Goal: Task Accomplishment & Management: Manage account settings

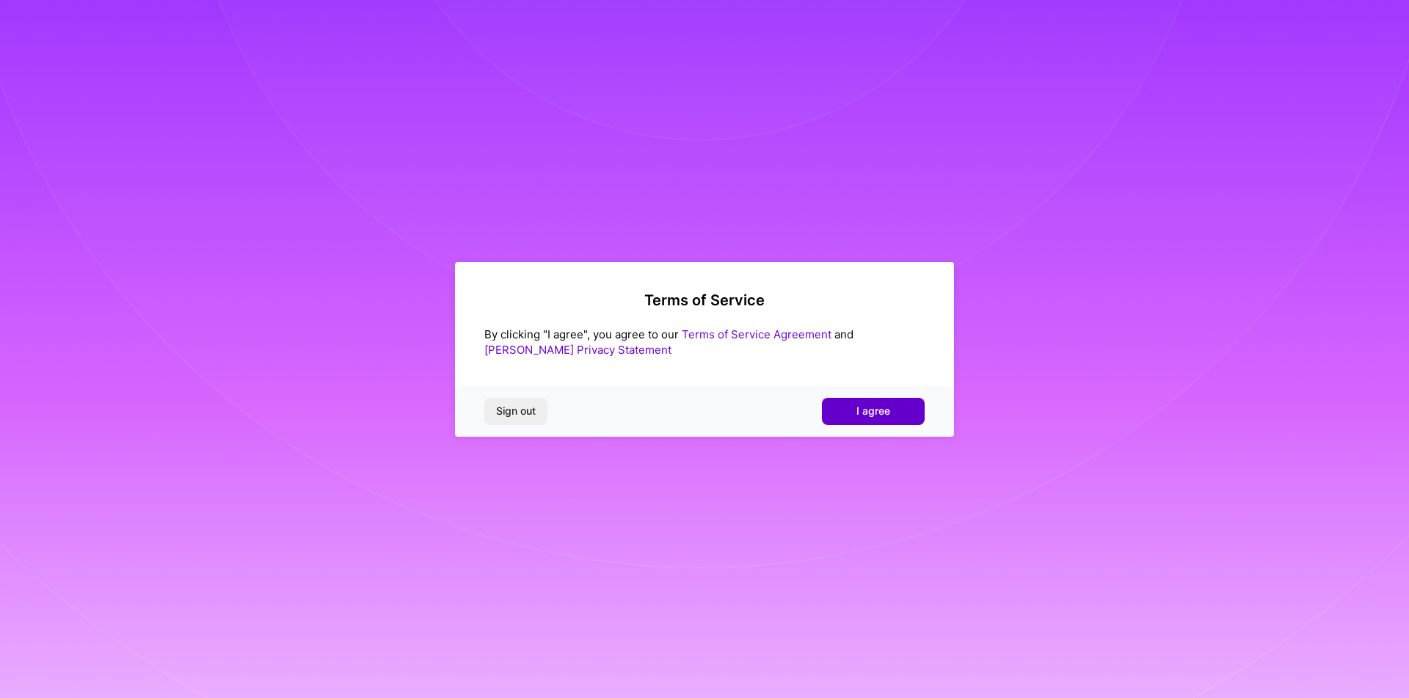
click at [869, 407] on span "I agree" at bounding box center [874, 411] width 34 height 15
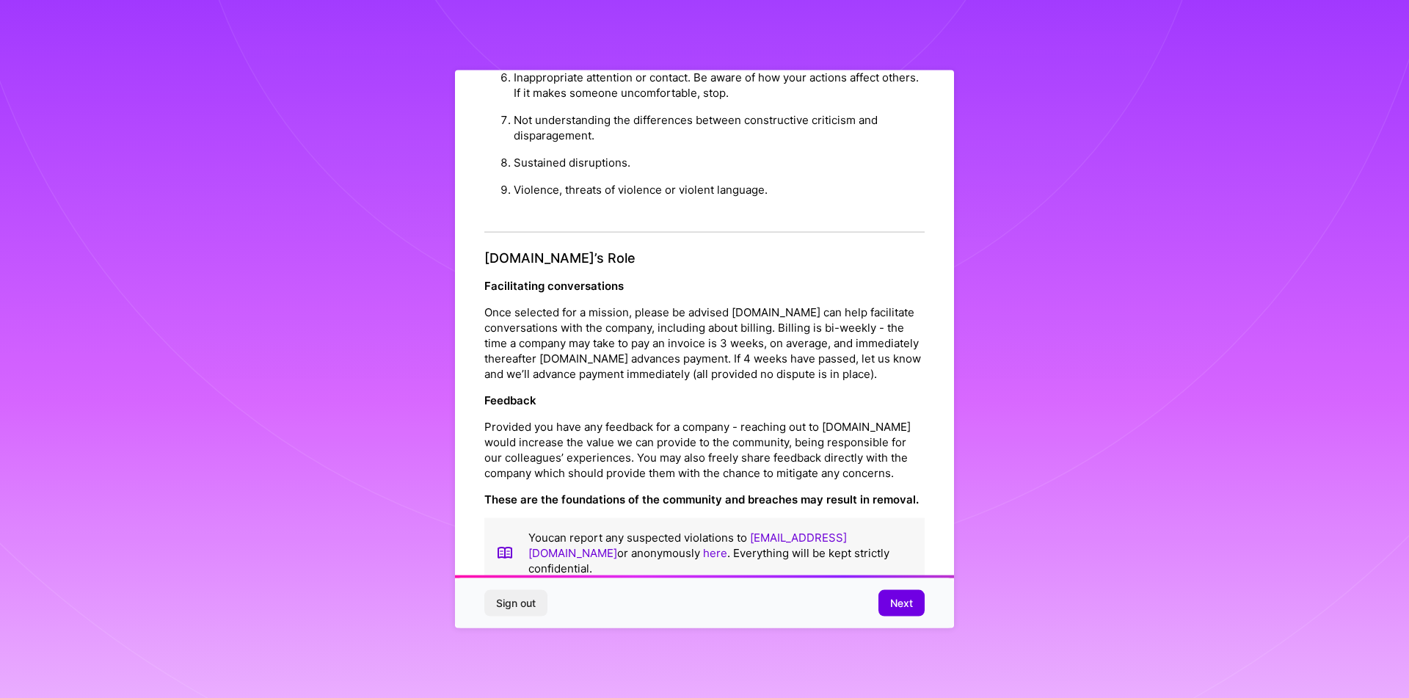
scroll to position [7, 0]
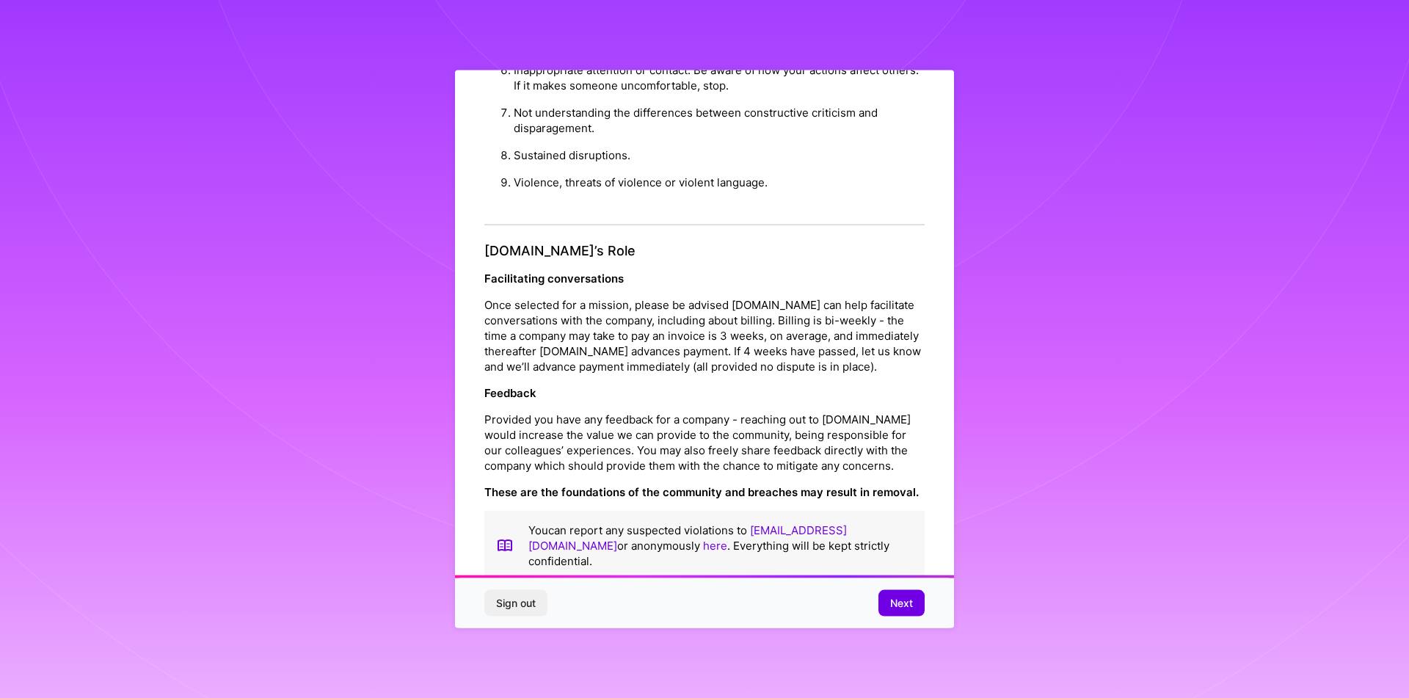
click at [863, 597] on div "Sign out Next" at bounding box center [704, 603] width 499 height 50
click at [894, 600] on span "Next" at bounding box center [901, 603] width 23 height 15
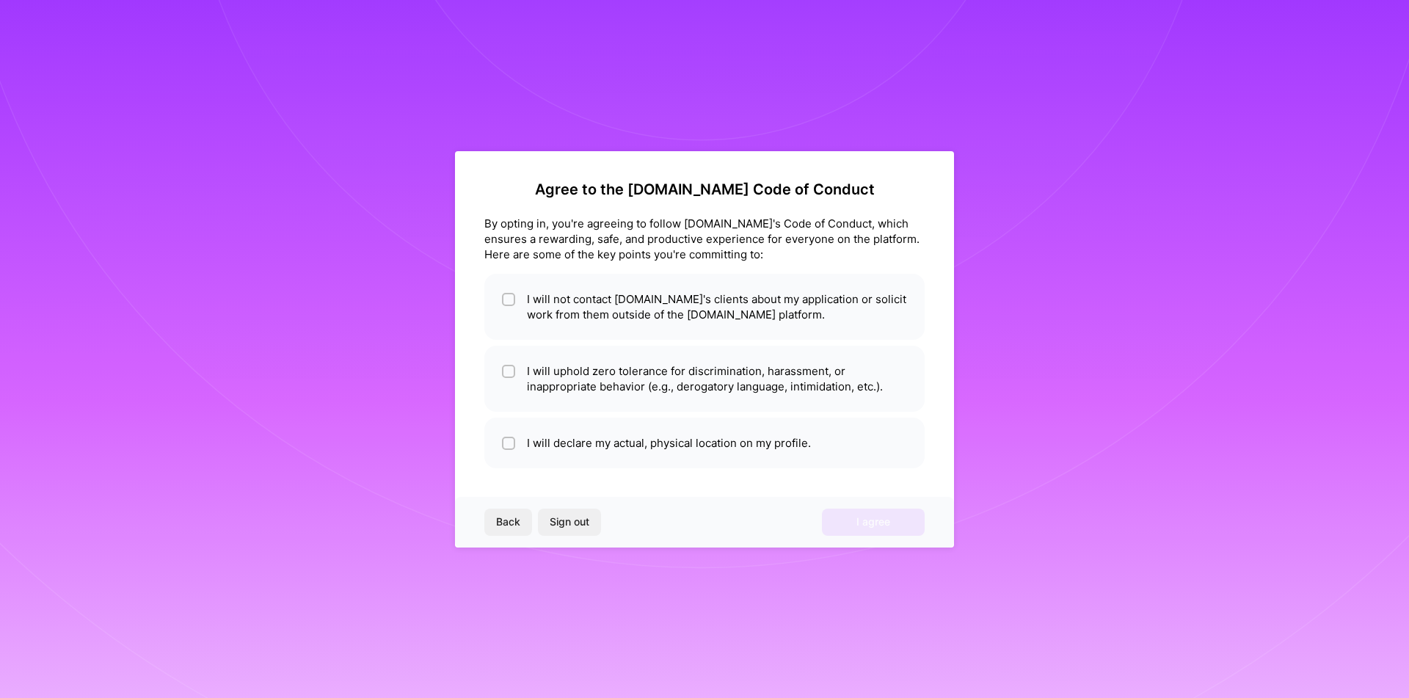
scroll to position [0, 0]
click at [516, 440] on li "I will declare my actual, physical location on my profile." at bounding box center [704, 443] width 440 height 51
checkbox input "true"
click at [512, 379] on span at bounding box center [508, 378] width 13 height 31
checkbox input "true"
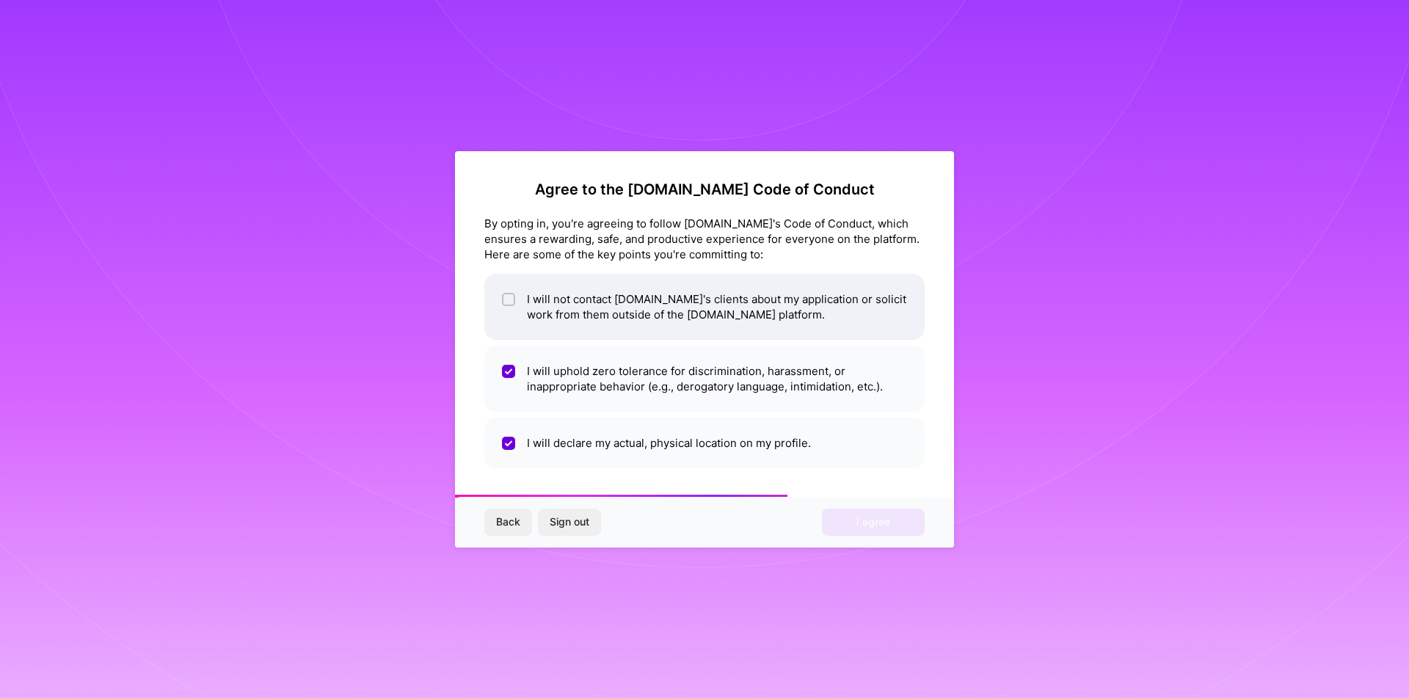
click at [507, 302] on input "checkbox" at bounding box center [510, 300] width 10 height 10
checkbox input "true"
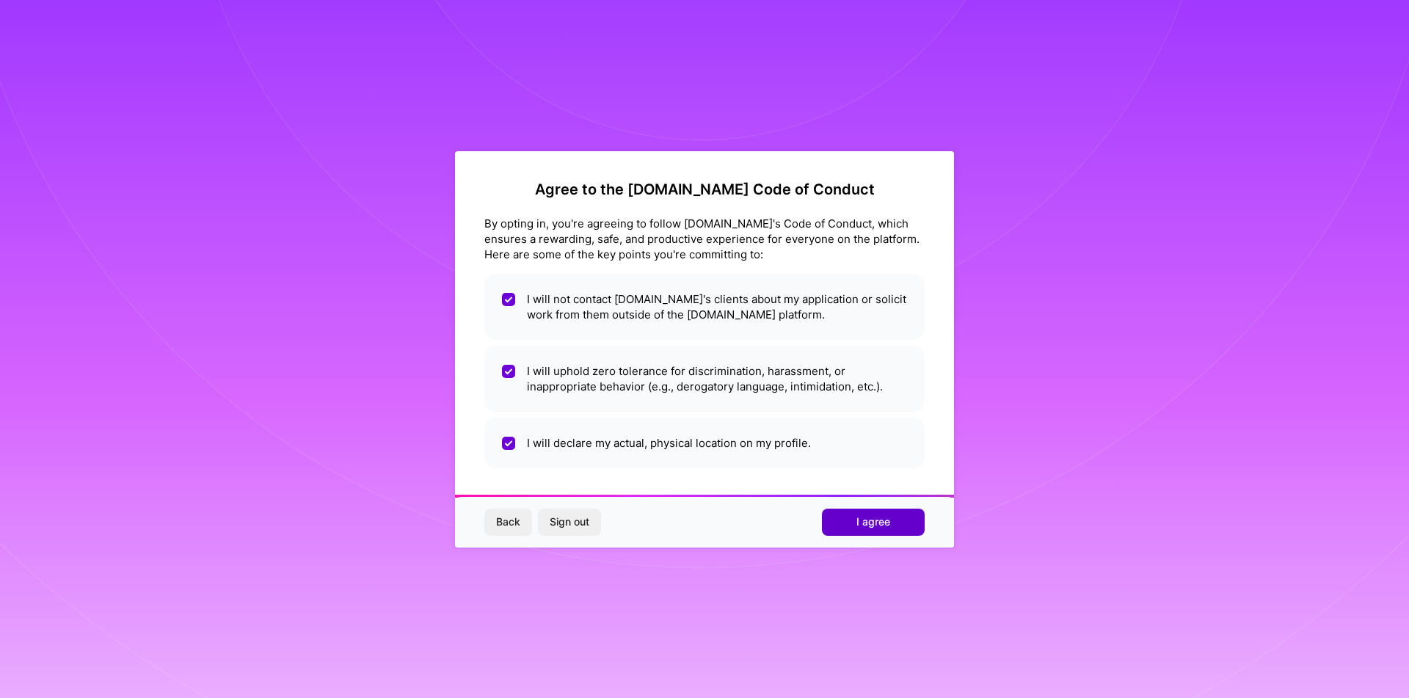
click at [871, 519] on span "I agree" at bounding box center [874, 522] width 34 height 15
